Goal: Transaction & Acquisition: Purchase product/service

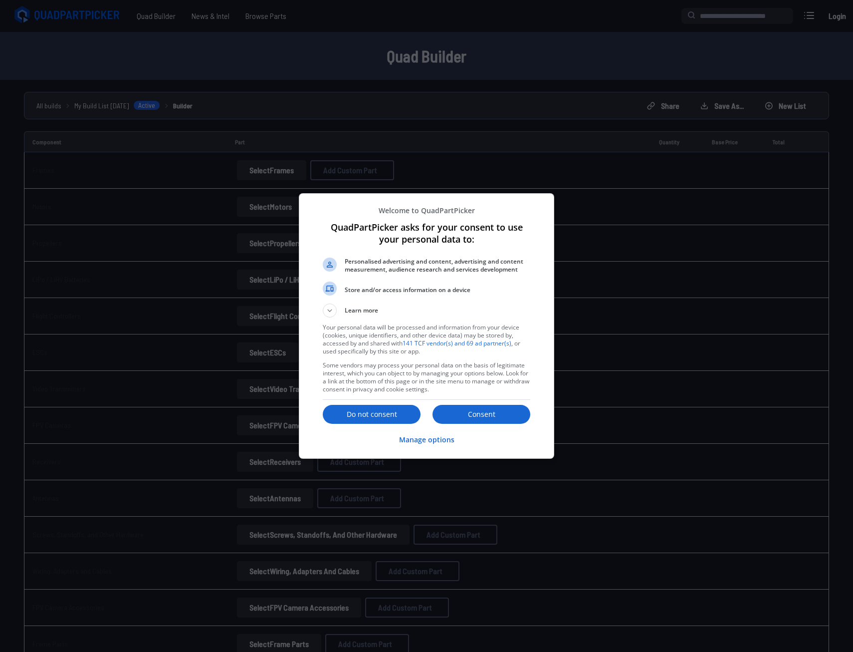
click at [371, 425] on div "Consent Do not consent" at bounding box center [427, 414] width 208 height 21
click at [370, 419] on p "Do not consent" at bounding box center [372, 414] width 98 height 10
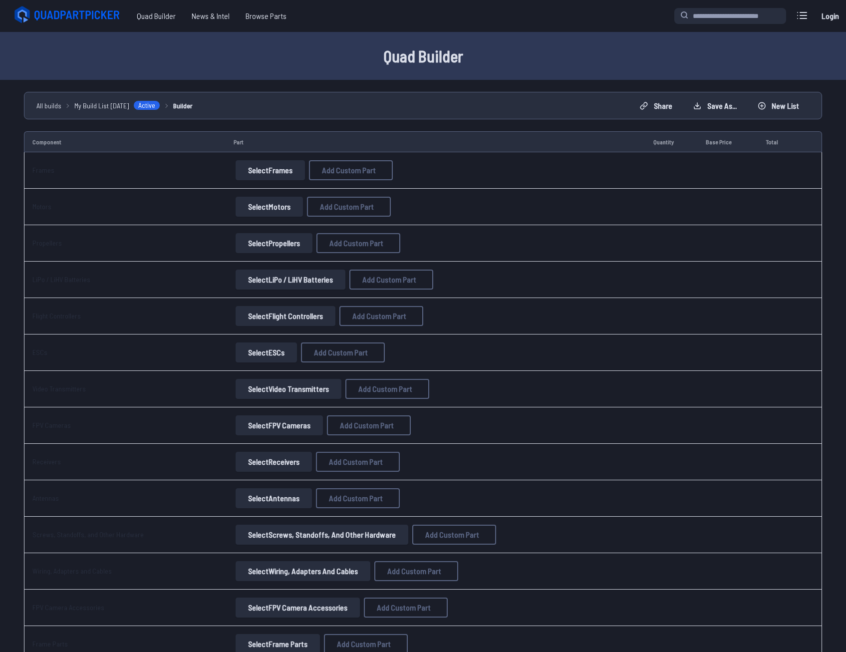
click at [283, 166] on button "Select Frames" at bounding box center [270, 170] width 69 height 20
click at [234, 169] on link "Select Frames" at bounding box center [270, 170] width 73 height 20
click at [253, 169] on button "Select Frames" at bounding box center [270, 170] width 69 height 20
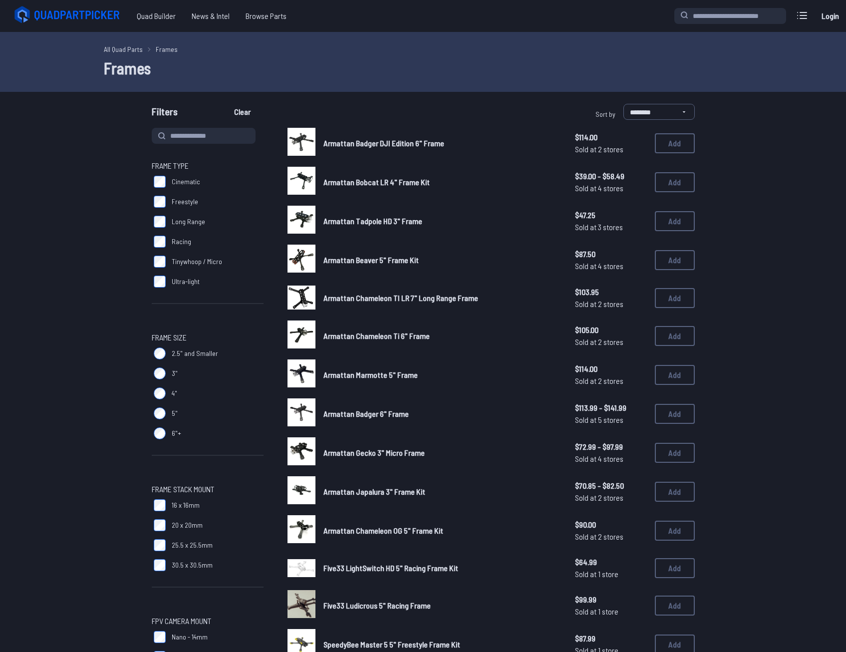
click at [133, 50] on link "All Quad Parts" at bounding box center [123, 49] width 39 height 10
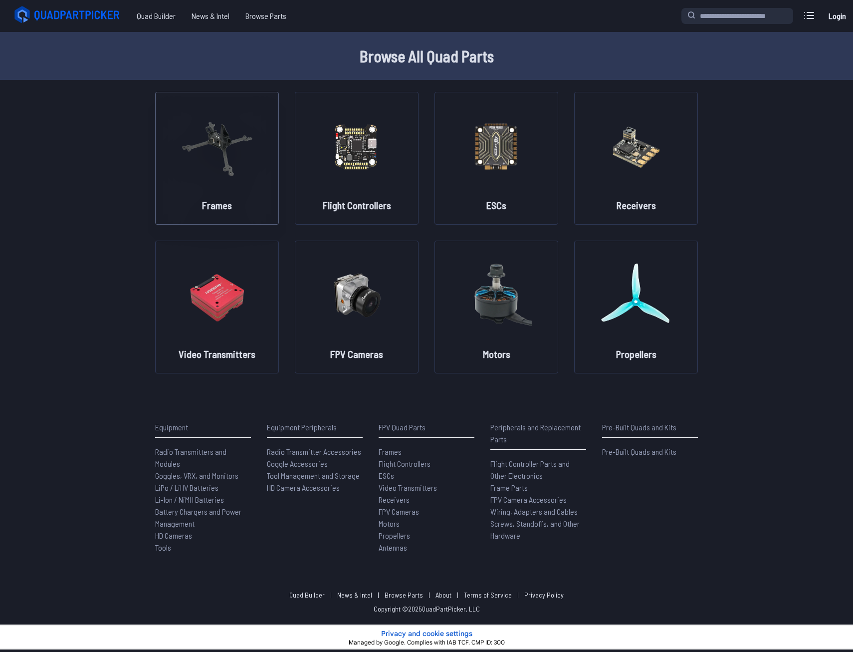
click at [224, 163] on img at bounding box center [217, 146] width 72 height 88
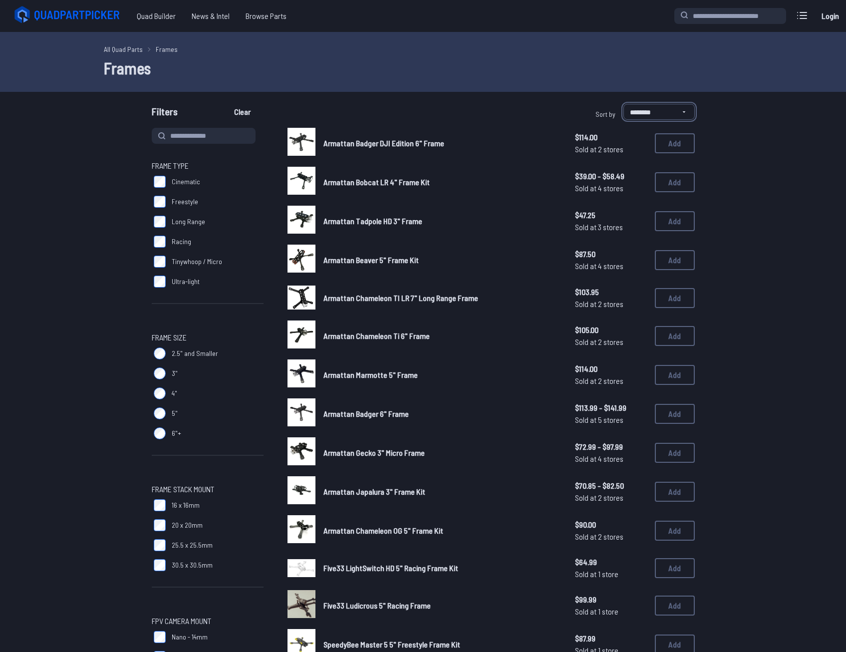
click at [647, 119] on select "**********" at bounding box center [658, 112] width 71 height 16
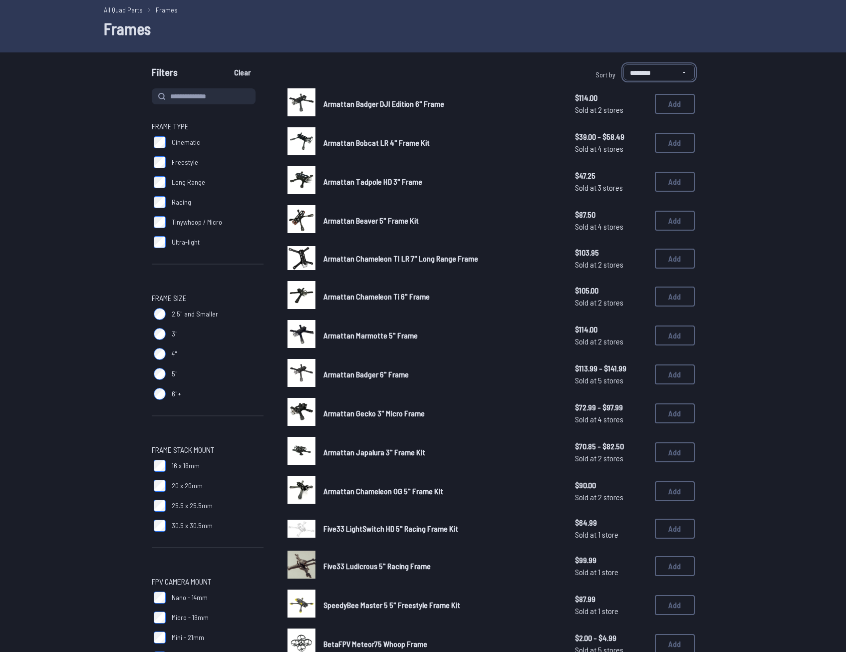
scroll to position [50, 0]
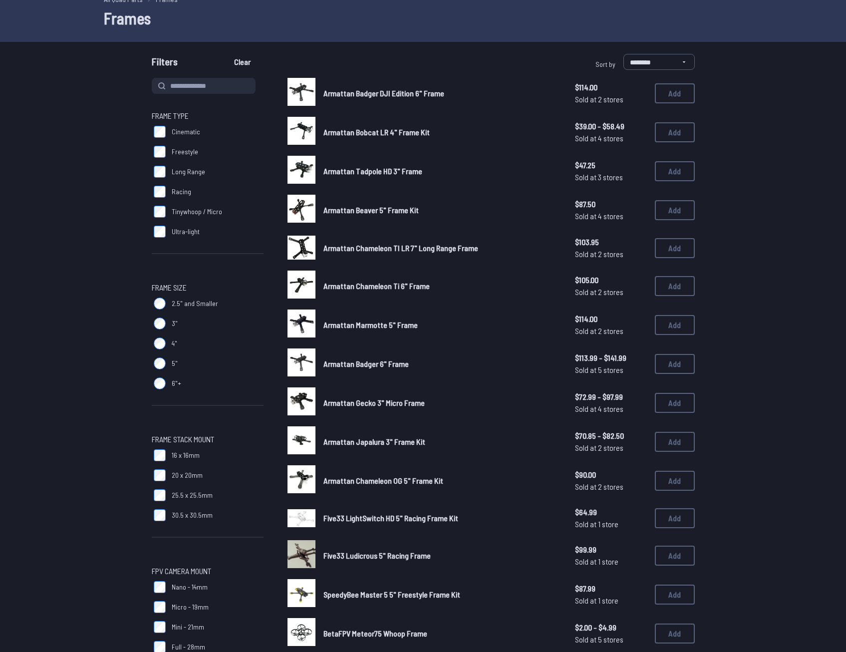
click at [175, 403] on div at bounding box center [208, 405] width 112 height 8
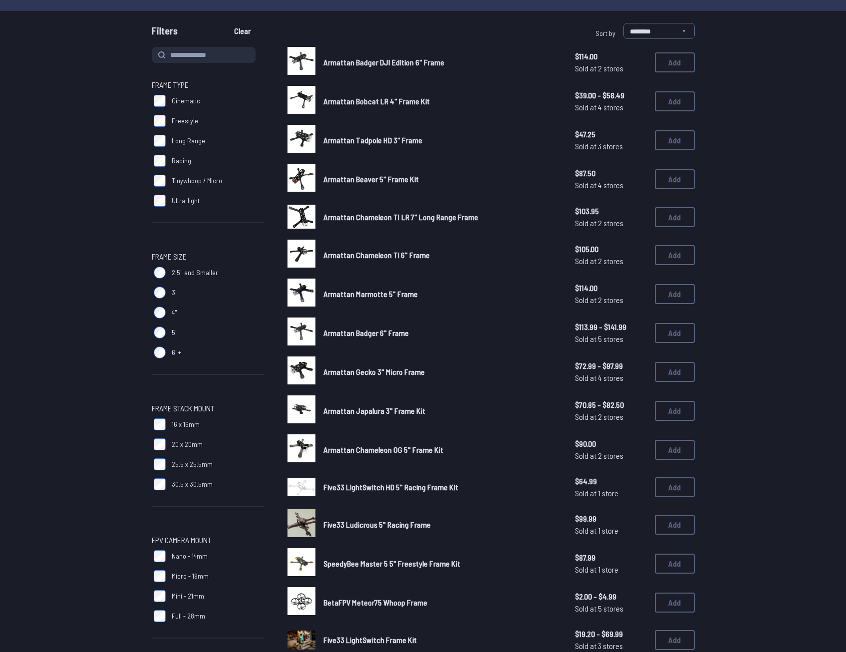
scroll to position [0, 0]
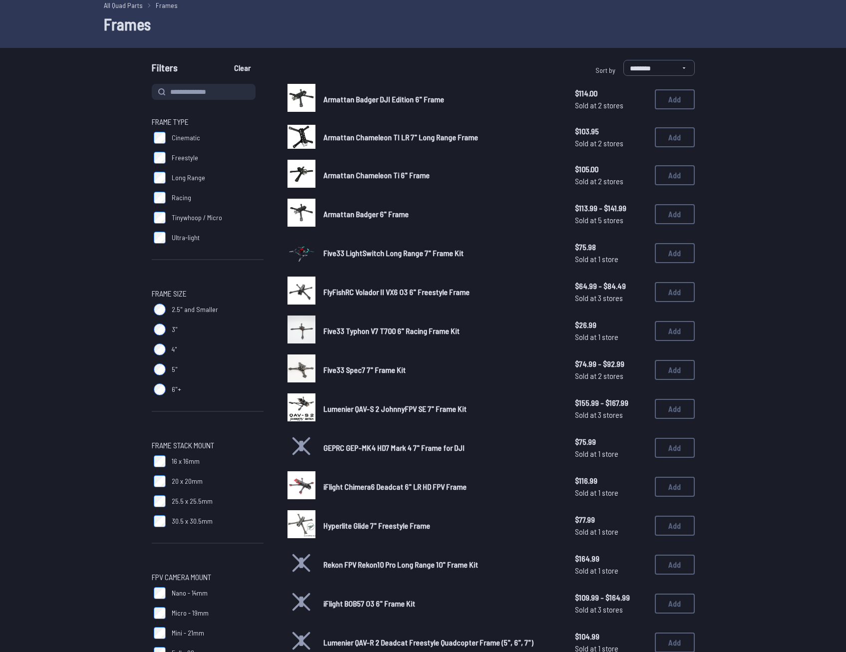
scroll to position [200, 0]
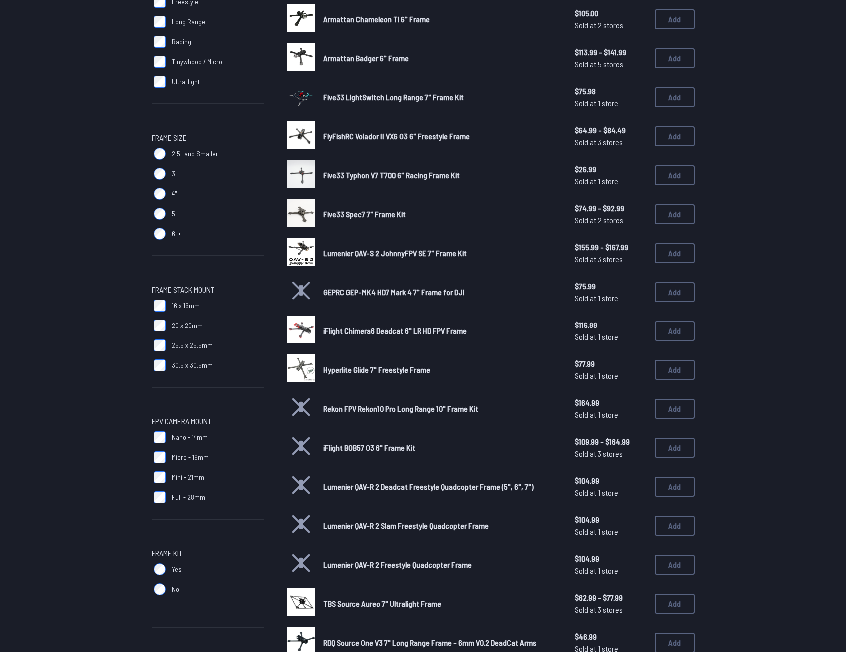
click at [457, 407] on span "Rekon FPV Rekon10 Pro Long Range 10" Frame Kit" at bounding box center [400, 408] width 155 height 9
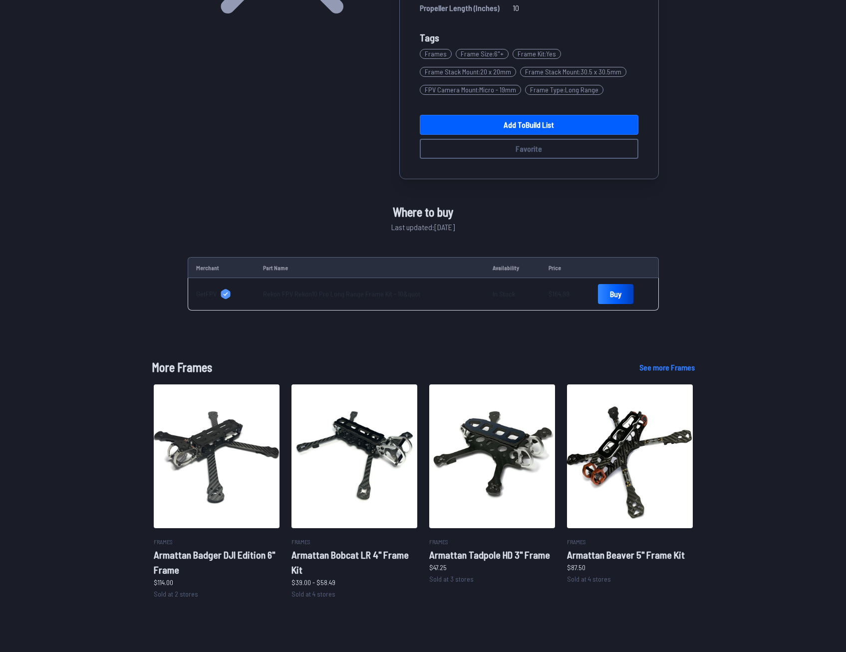
scroll to position [349, 0]
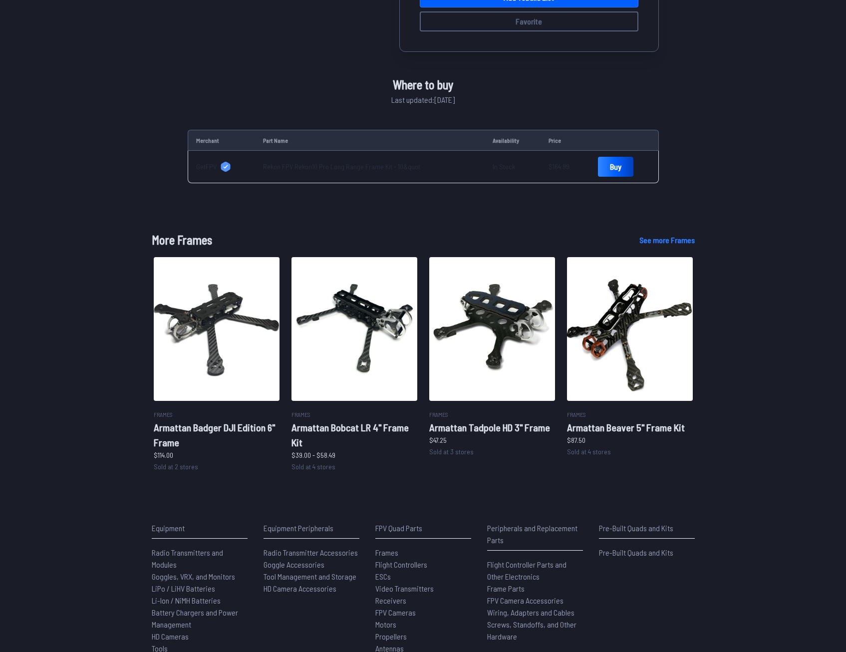
click at [58, 273] on div "Rekon FPV Rekon10 Pro Long Range 10" Frame Kit Sold at 1 store · $164.99 Detail…" at bounding box center [423, 192] width 846 height 924
